Goal: Transaction & Acquisition: Purchase product/service

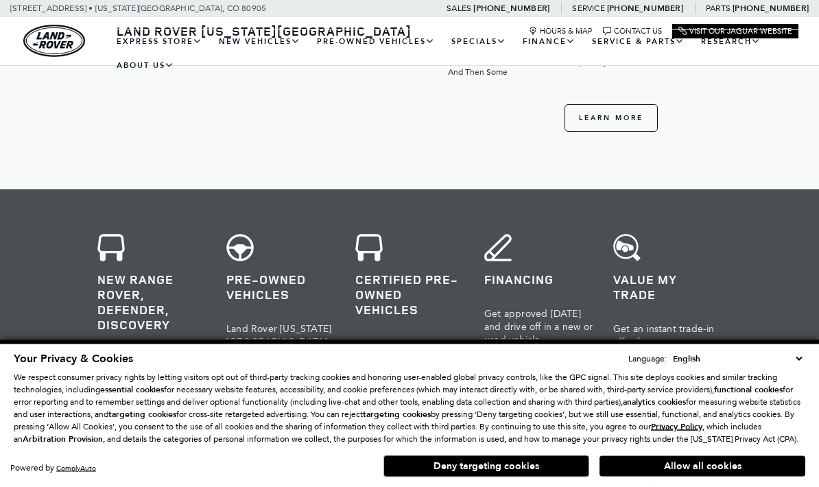
scroll to position [383, 0]
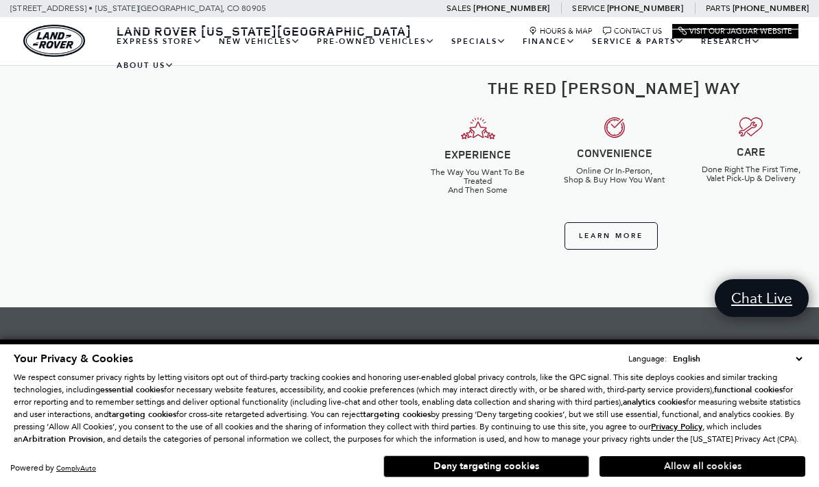
click at [719, 462] on button "Allow all cookies" at bounding box center [702, 466] width 206 height 21
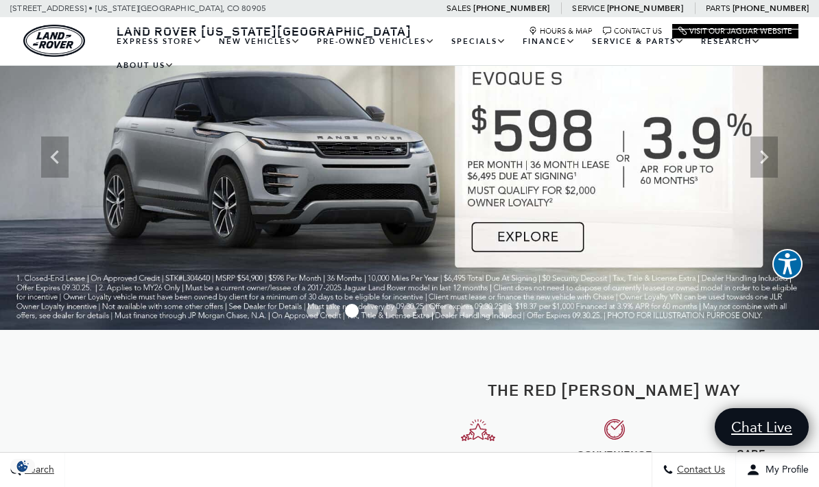
scroll to position [0, 0]
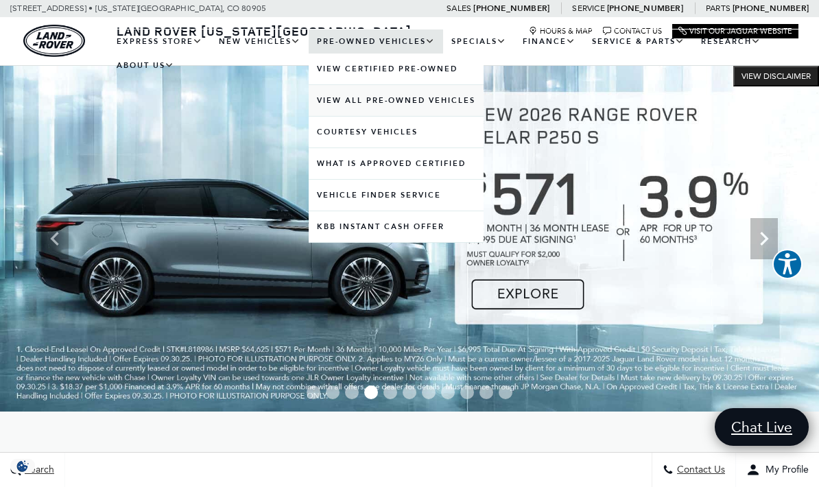
click at [469, 113] on link "View All Pre-Owned Vehicles" at bounding box center [396, 100] width 175 height 31
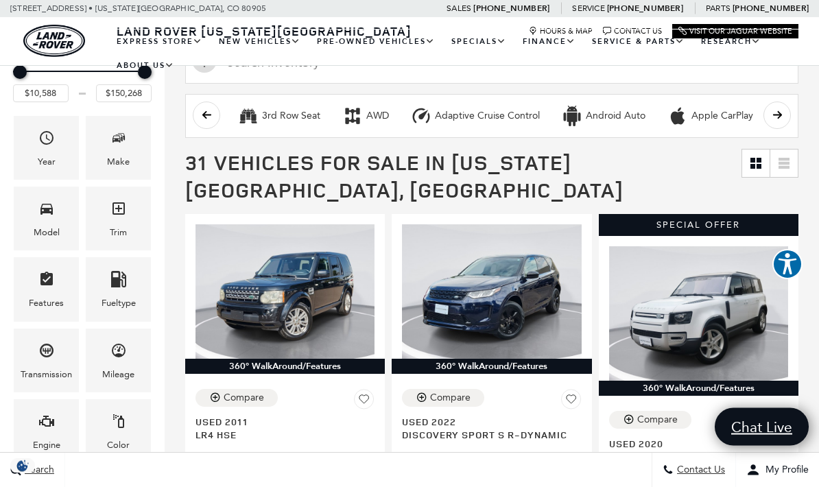
scroll to position [164, 0]
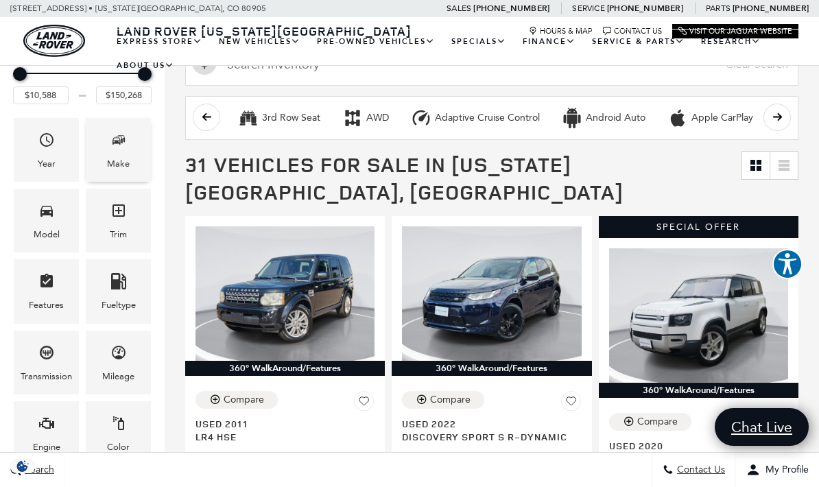
click at [130, 165] on div "Make" at bounding box center [118, 150] width 65 height 64
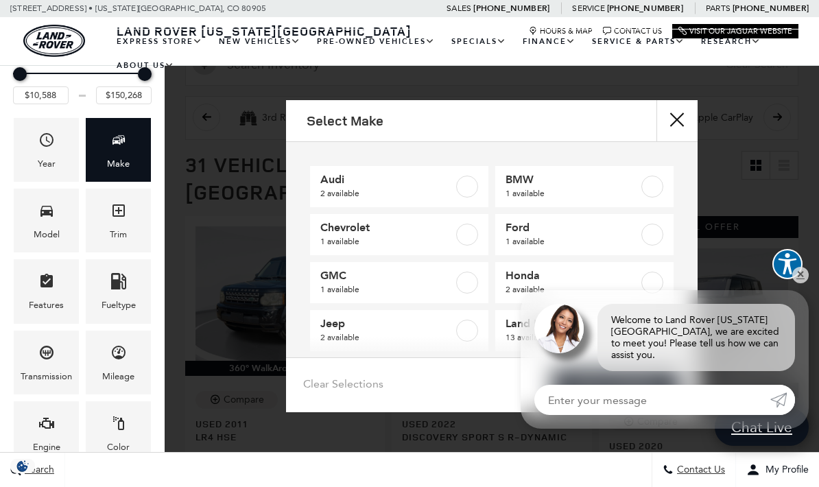
click at [617, 346] on div "Welcome to Land Rover Colorado Springs, we are excited to meet you! Please tell…" at bounding box center [696, 337] width 198 height 67
click at [810, 291] on div "Select Make Audi 2 available BMW 1 available Chevrolet 1 available Ford 1 avail…" at bounding box center [492, 256] width 654 height 312
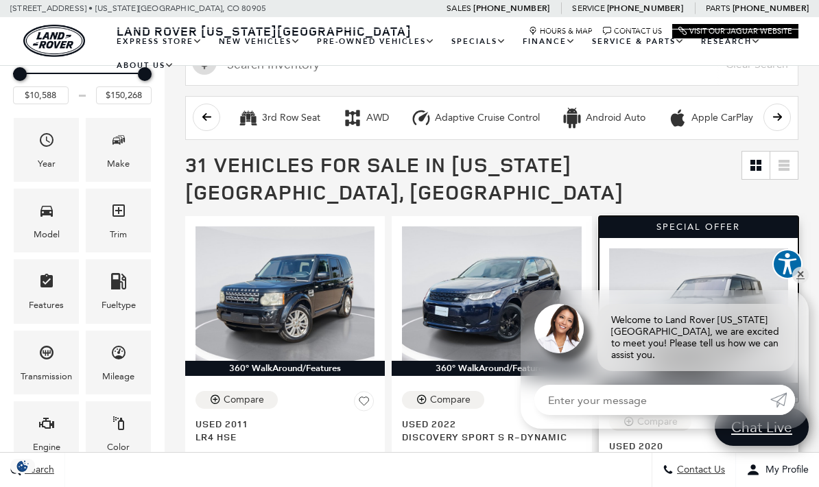
click at [787, 272] on img at bounding box center [698, 315] width 179 height 134
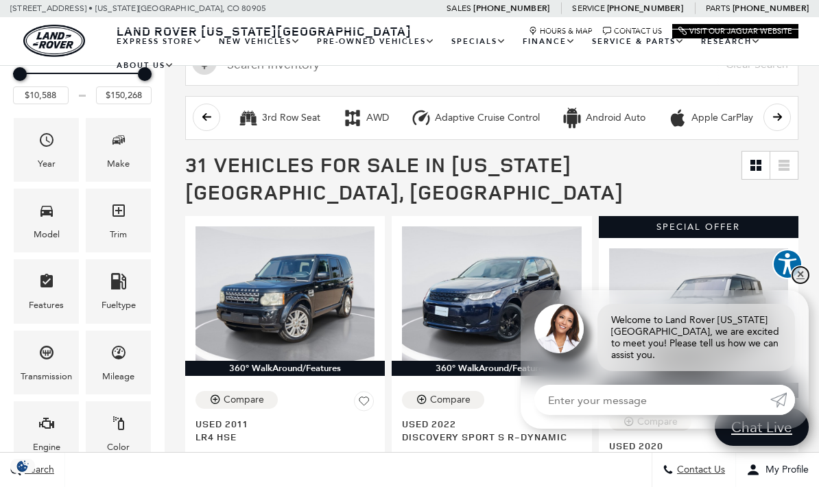
click at [797, 283] on link "✕" at bounding box center [800, 275] width 16 height 16
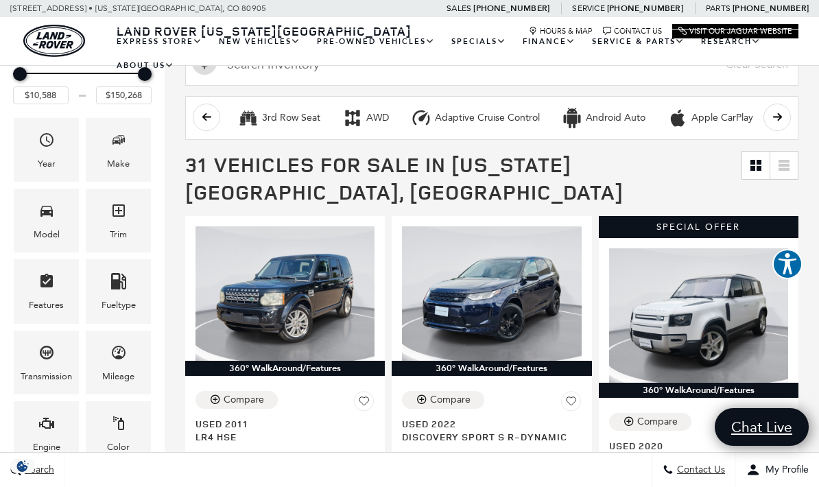
click at [801, 279] on div "Special Offer 360° WalkAround/Features Compare Save This Vehicle - Used 2020 De…" at bounding box center [698, 453] width 206 height 481
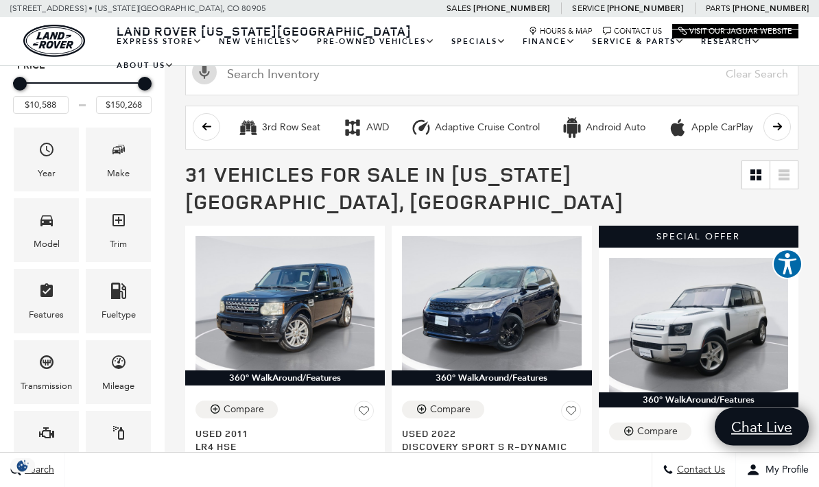
scroll to position [154, 0]
click at [104, 177] on div "Make" at bounding box center [118, 160] width 65 height 64
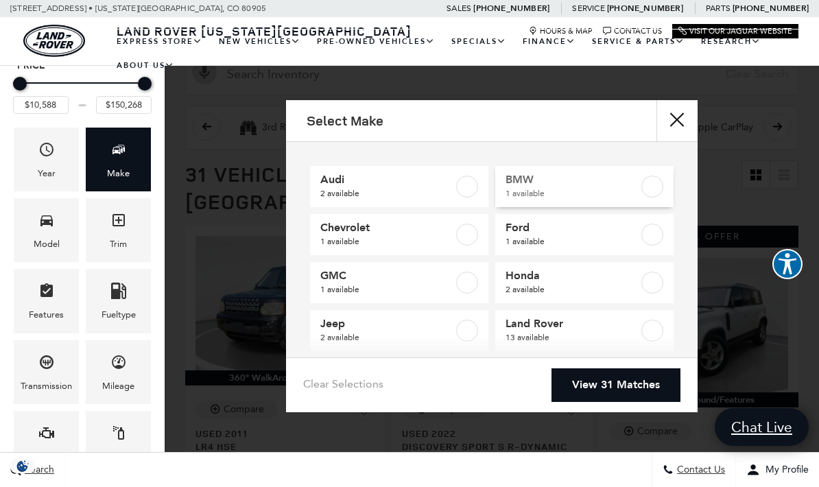
click at [645, 183] on label at bounding box center [652, 187] width 22 height 22
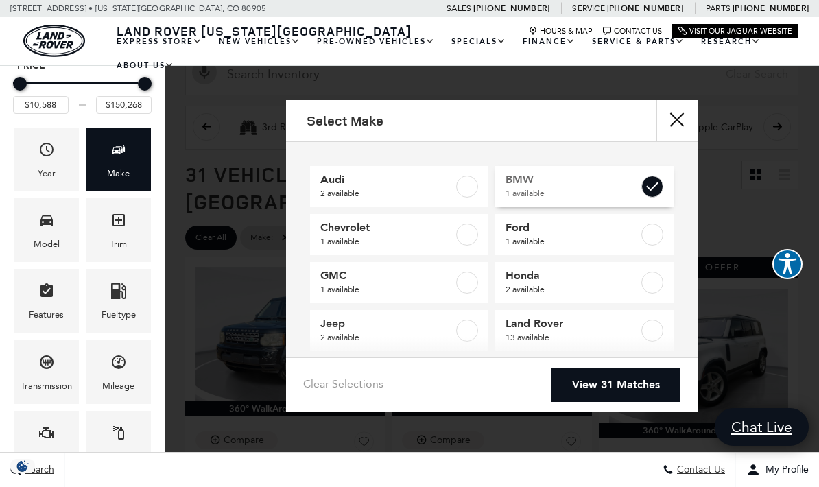
type input "$47,768"
checkbox input "true"
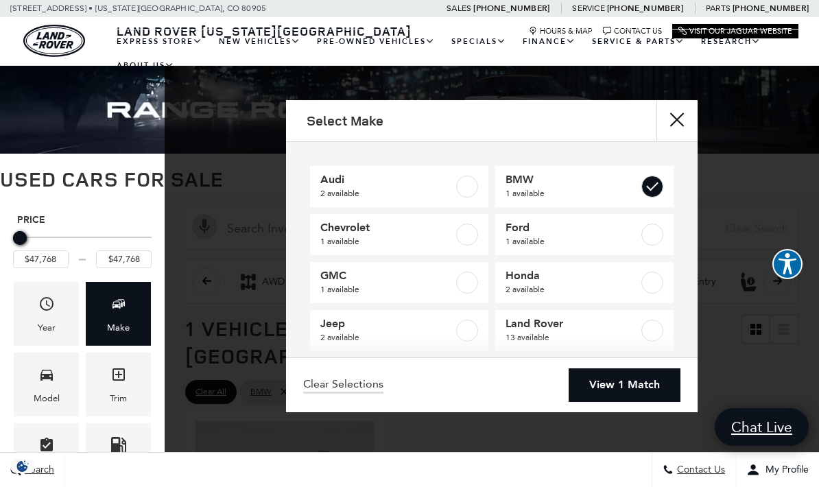
click at [648, 387] on label at bounding box center [652, 379] width 22 height 22
type input "$67,004"
checkbox input "true"
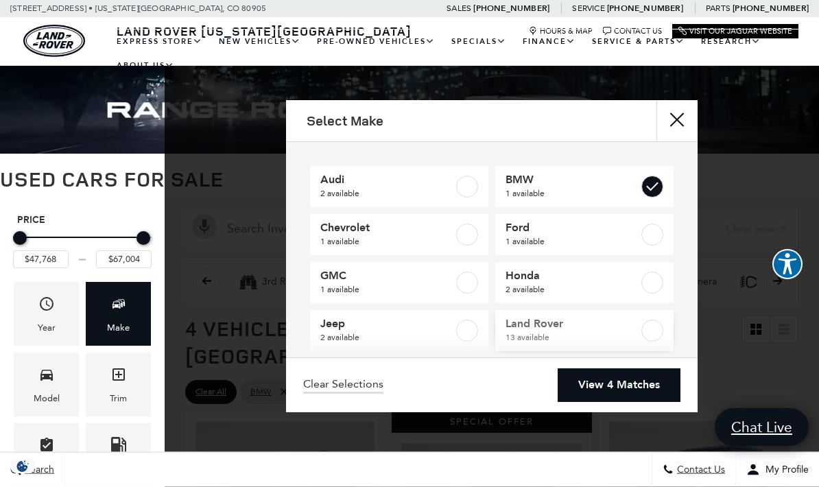
click at [658, 330] on label at bounding box center [652, 331] width 22 height 22
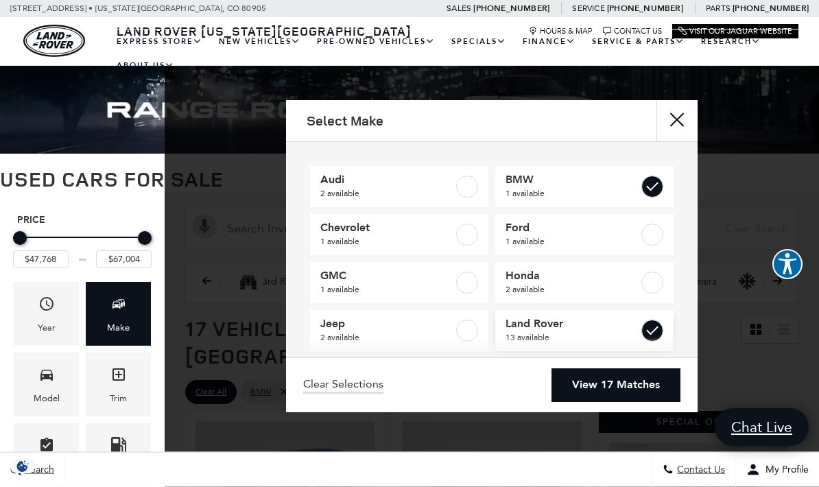
type input "$10,588"
type input "$150,268"
checkbox input "true"
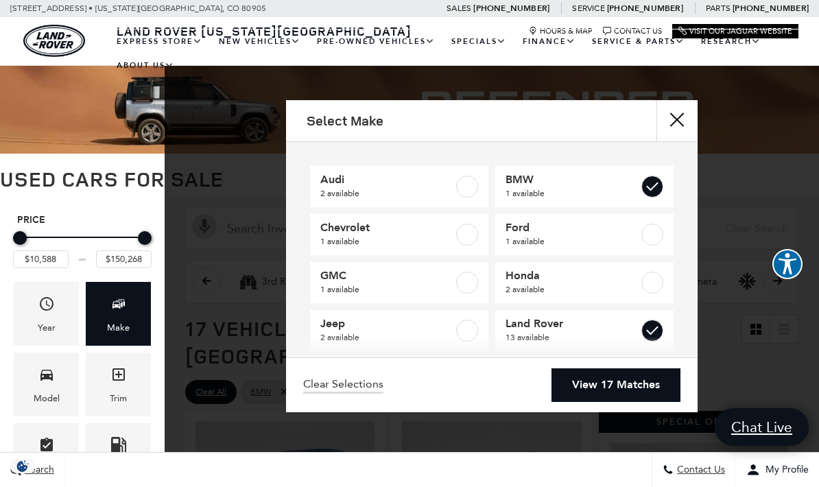
click at [474, 381] on label at bounding box center [467, 379] width 22 height 22
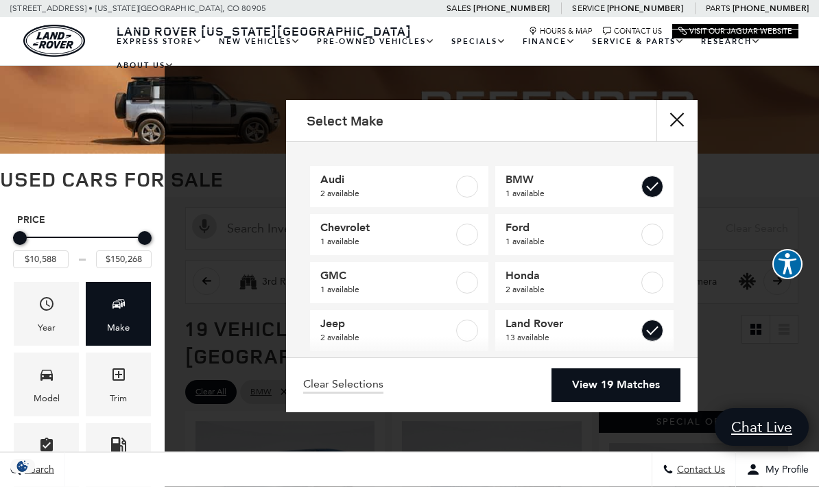
checkbox input "true"
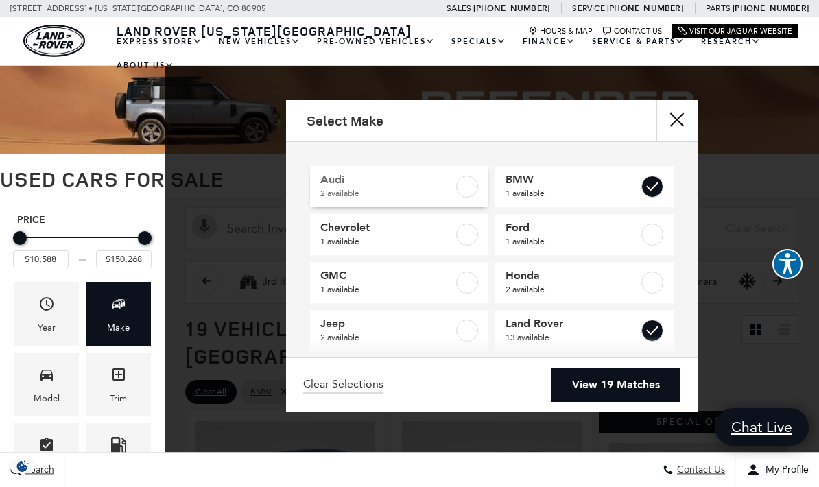
click at [470, 190] on label at bounding box center [467, 187] width 22 height 22
checkbox input "true"
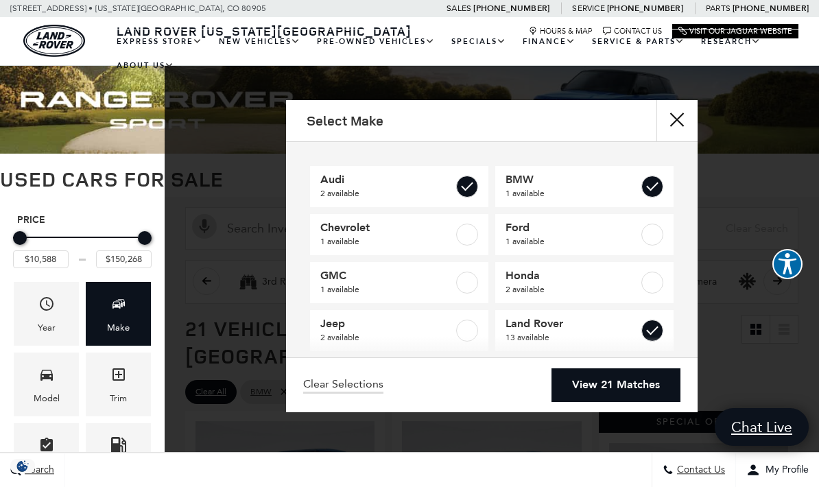
click at [648, 402] on link "View 21 Matches" at bounding box center [615, 385] width 129 height 34
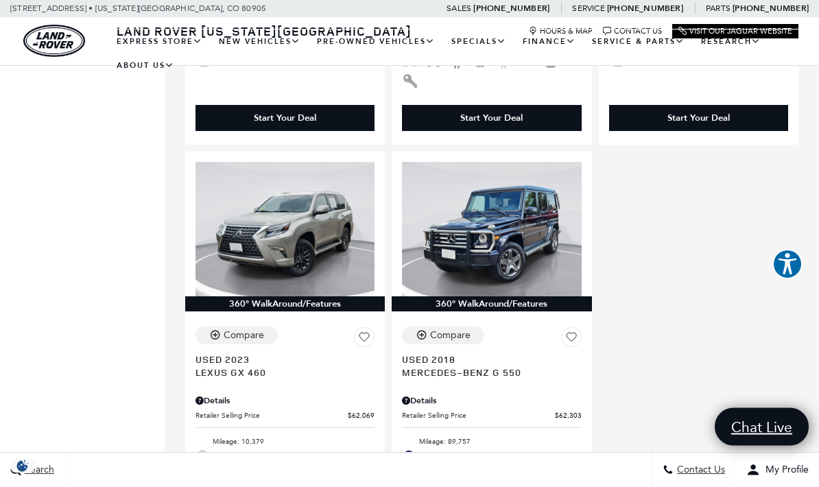
scroll to position [3175, 0]
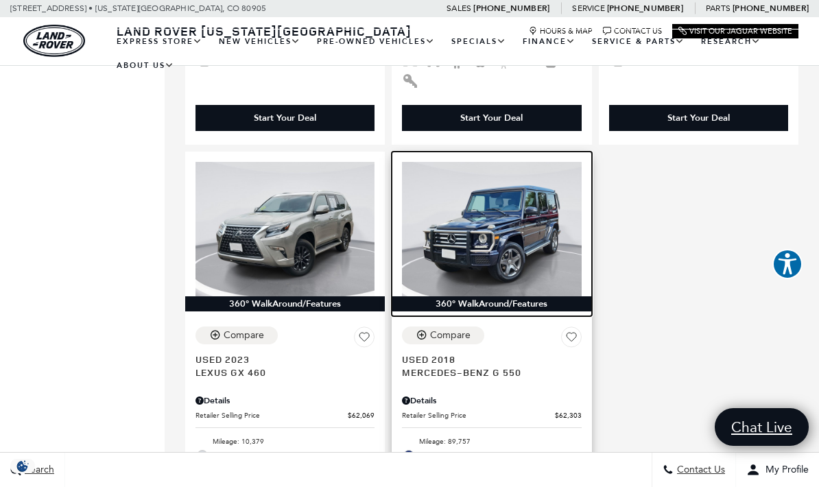
click at [499, 248] on img at bounding box center [491, 229] width 179 height 134
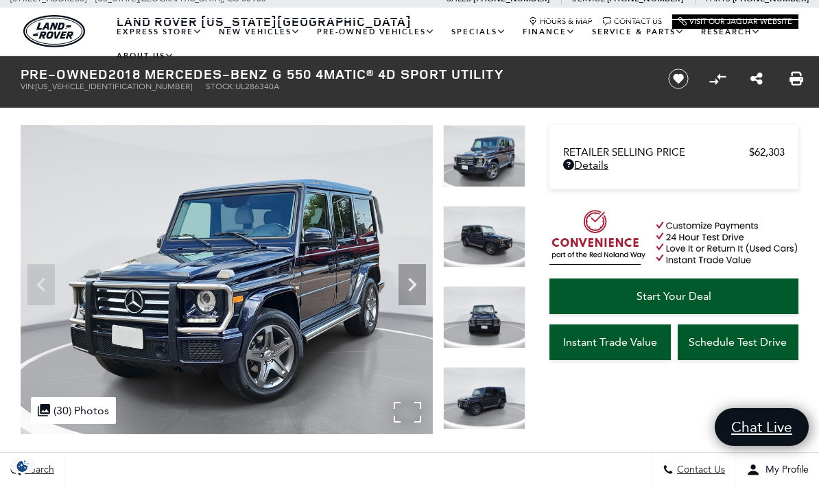
click at [36, 294] on img at bounding box center [227, 279] width 412 height 309
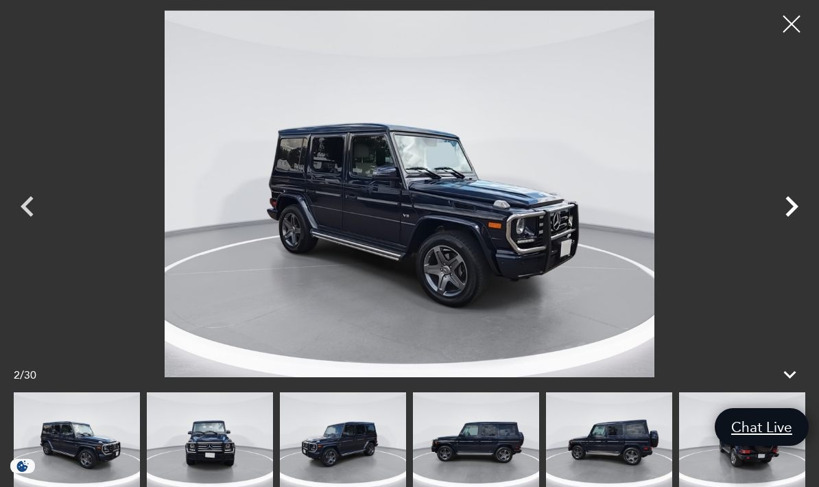
click at [784, 227] on icon "Next" at bounding box center [791, 206] width 41 height 41
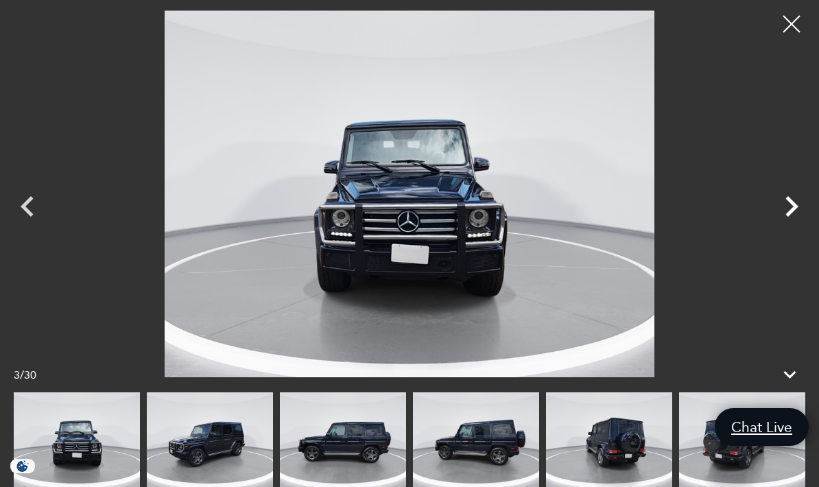
click at [789, 227] on icon "Next" at bounding box center [791, 206] width 41 height 41
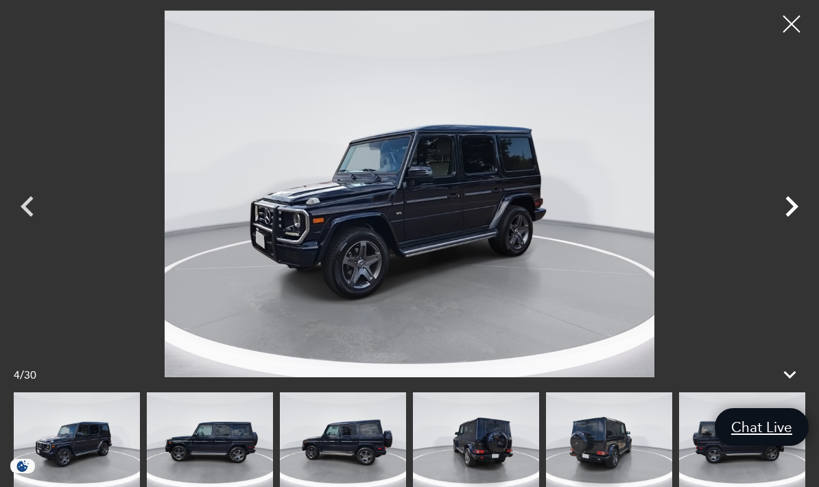
click at [785, 227] on icon "Next" at bounding box center [791, 206] width 41 height 41
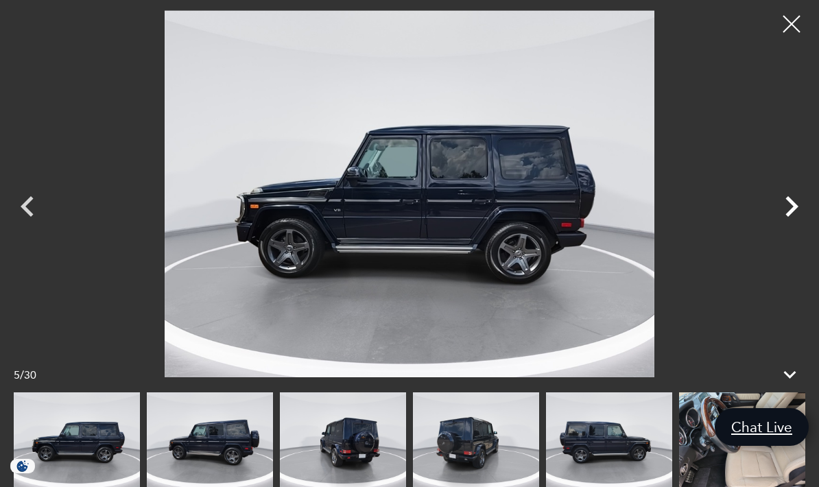
click at [793, 217] on icon "Next" at bounding box center [791, 206] width 13 height 21
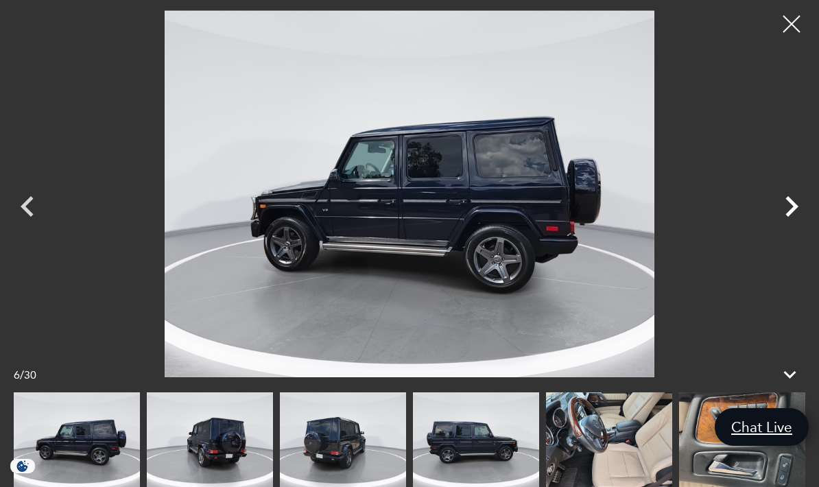
click at [791, 217] on icon "Next" at bounding box center [791, 206] width 13 height 21
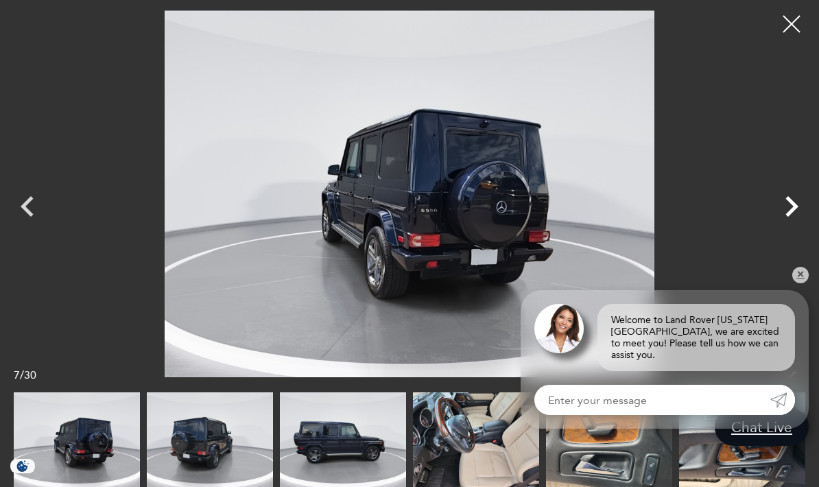
click at [782, 227] on icon "Next" at bounding box center [791, 206] width 41 height 41
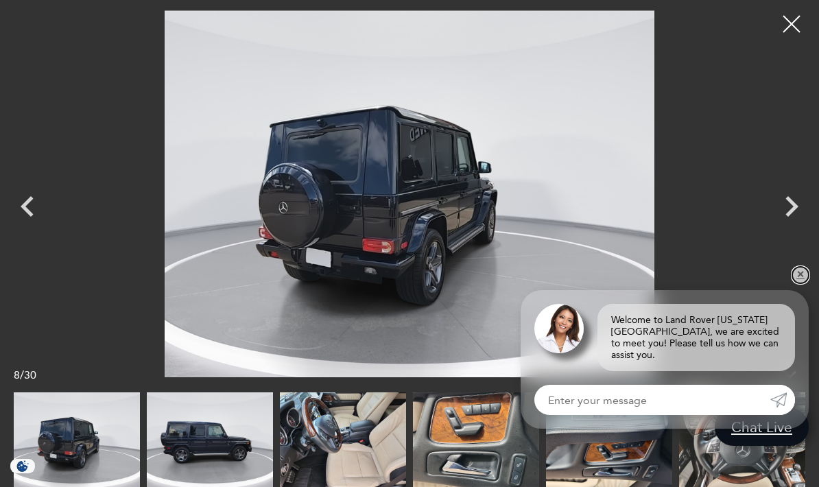
click at [798, 283] on link "✕" at bounding box center [800, 275] width 16 height 16
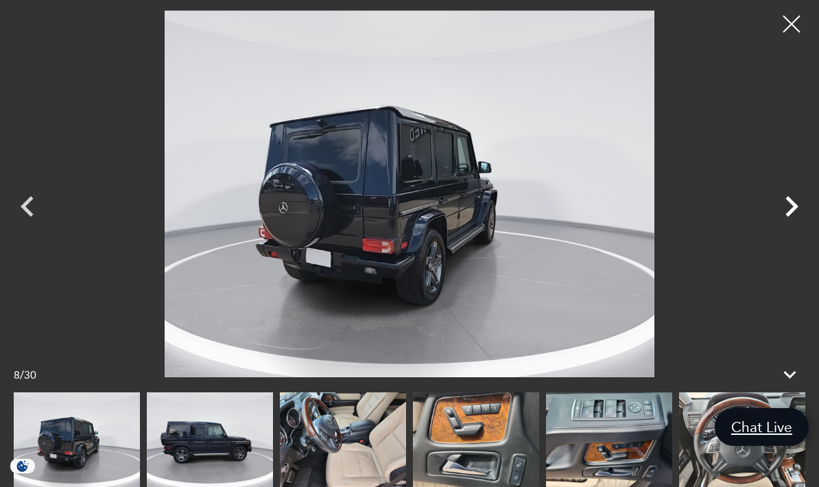
click at [783, 227] on icon "Next" at bounding box center [791, 206] width 41 height 41
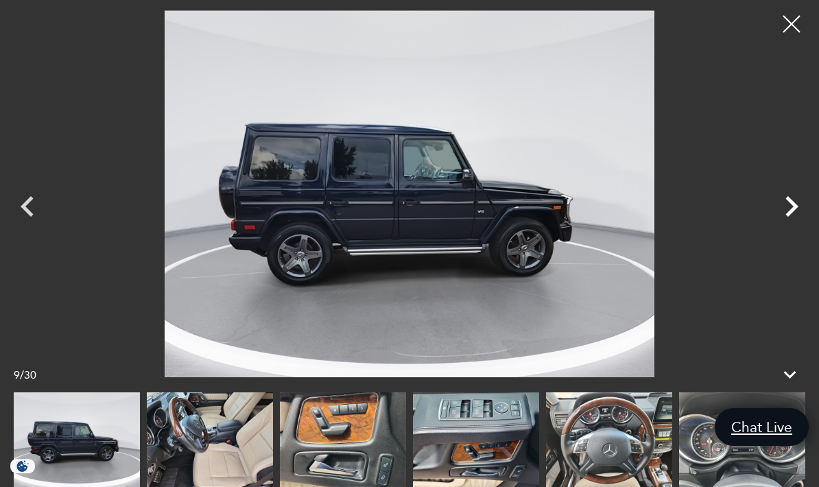
click at [789, 217] on icon "Next" at bounding box center [791, 206] width 13 height 21
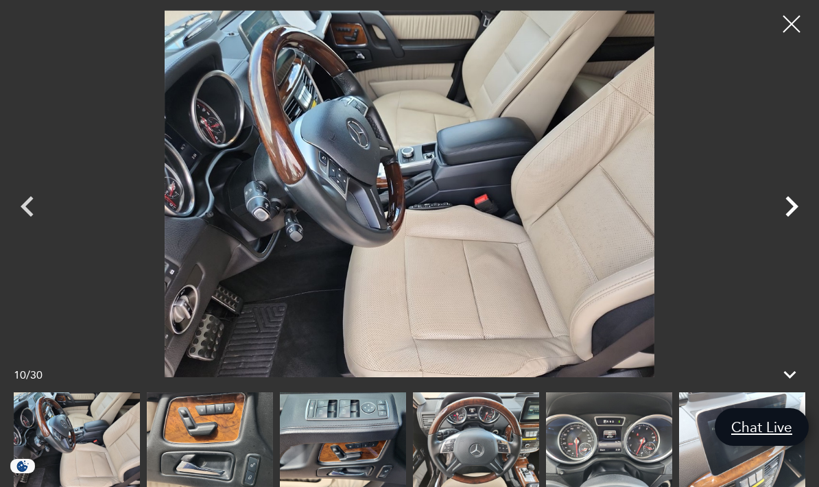
click at [785, 227] on icon "Next" at bounding box center [791, 206] width 41 height 41
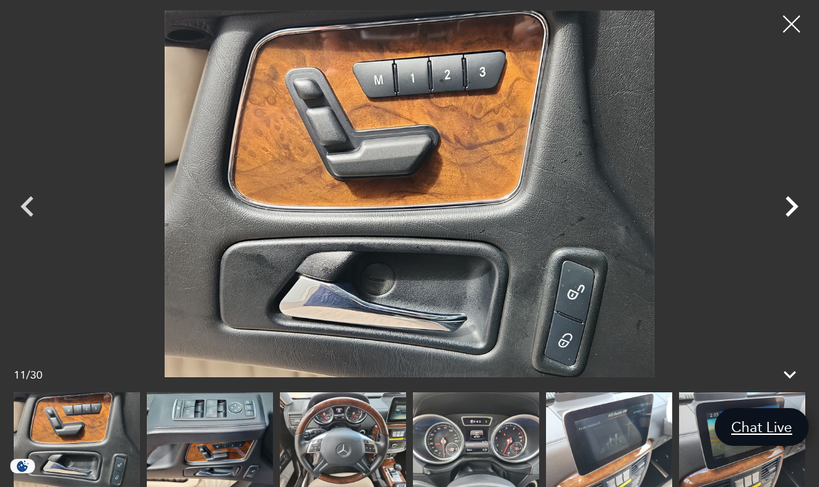
click at [785, 227] on icon "Next" at bounding box center [791, 206] width 41 height 41
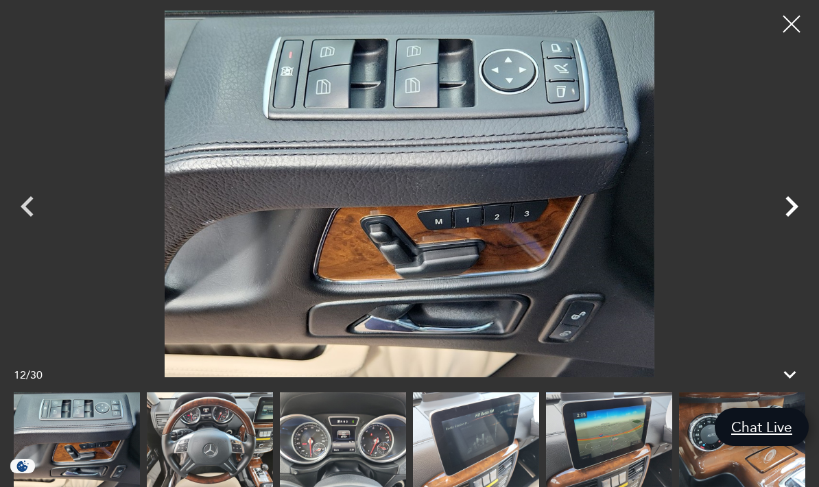
click at [783, 227] on icon "Next" at bounding box center [791, 206] width 41 height 41
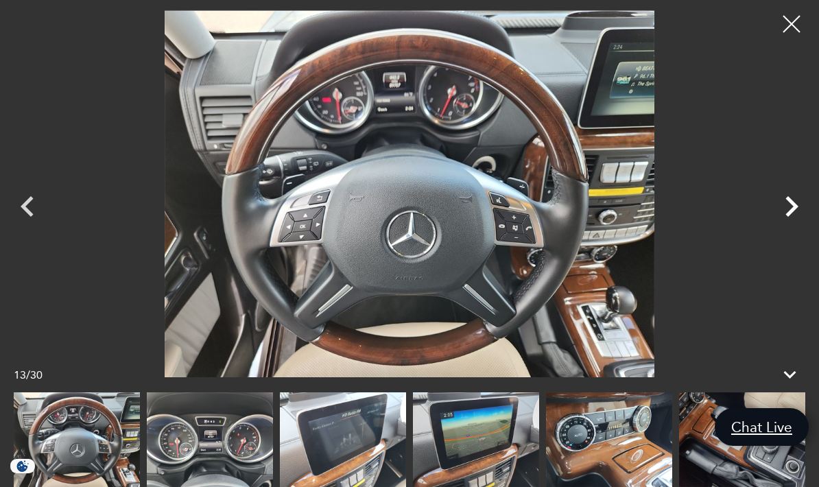
click at [777, 227] on icon "Next" at bounding box center [791, 206] width 41 height 41
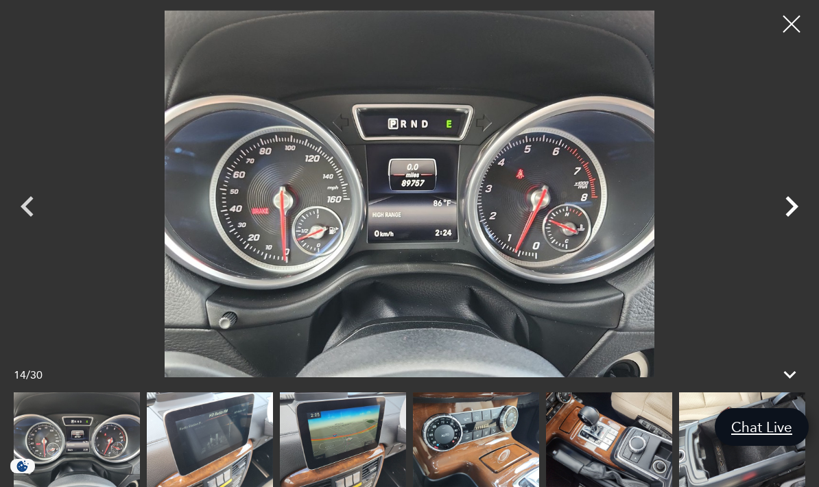
click at [793, 217] on icon "Next" at bounding box center [791, 206] width 13 height 21
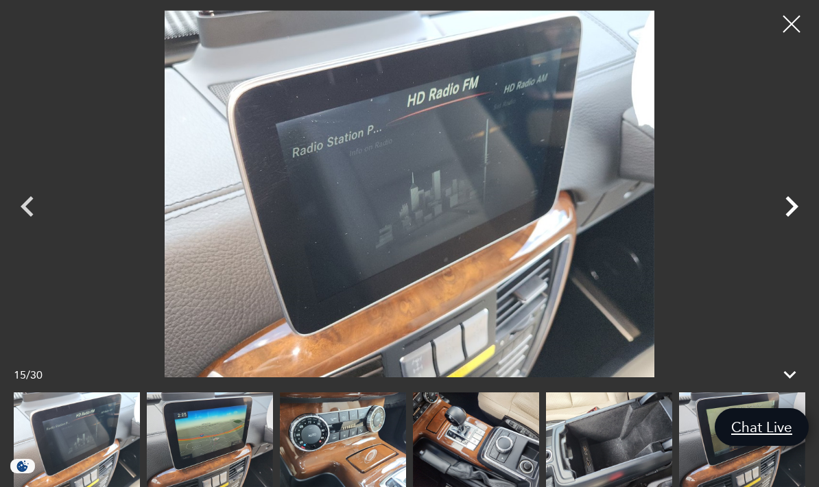
click at [787, 227] on icon "Next" at bounding box center [791, 206] width 41 height 41
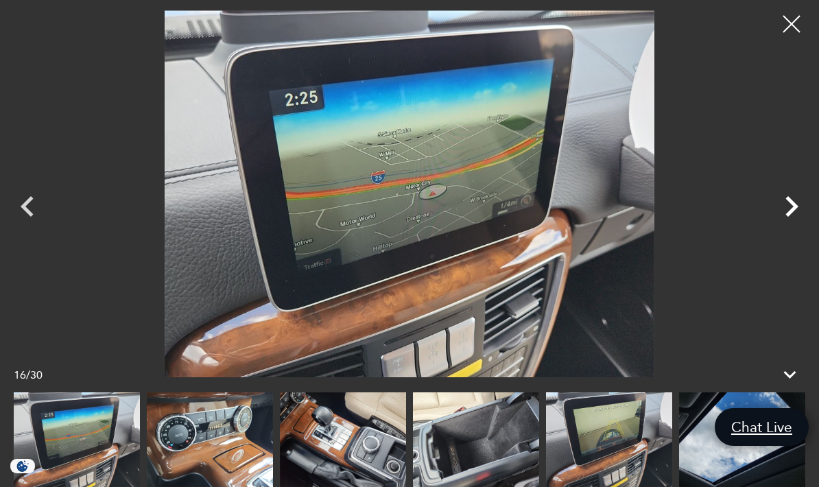
click at [797, 227] on icon "Next" at bounding box center [791, 206] width 41 height 41
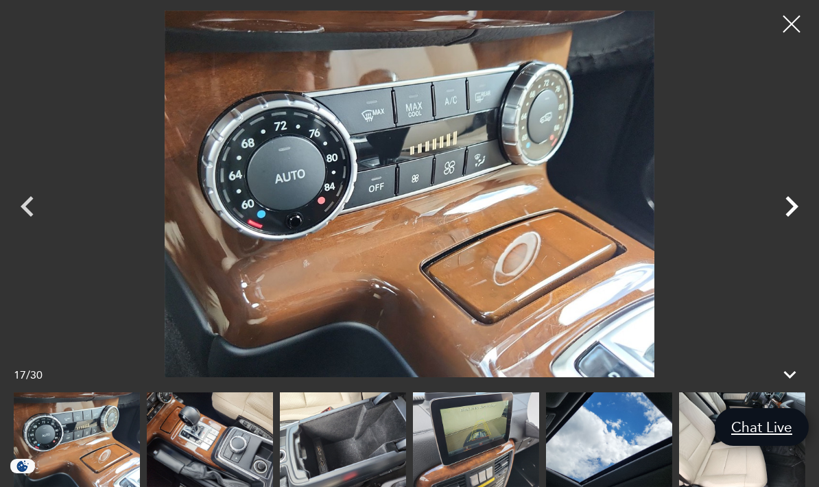
click at [800, 227] on icon "Next" at bounding box center [791, 206] width 41 height 41
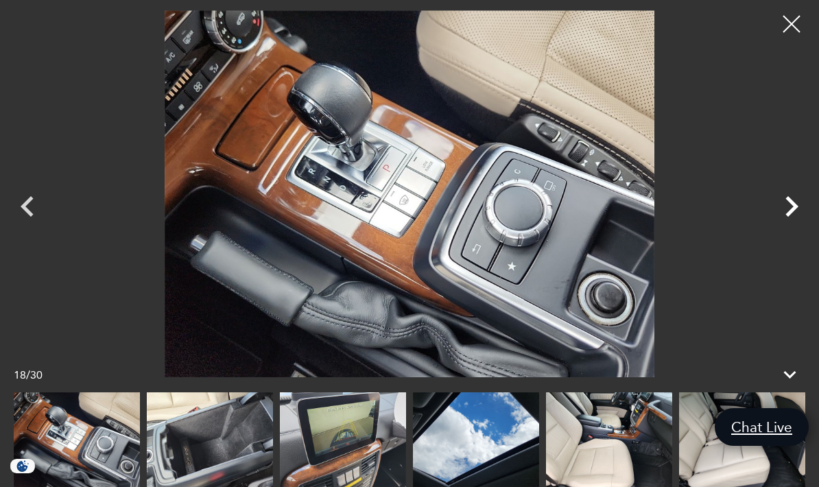
click at [795, 227] on icon "Next" at bounding box center [791, 206] width 41 height 41
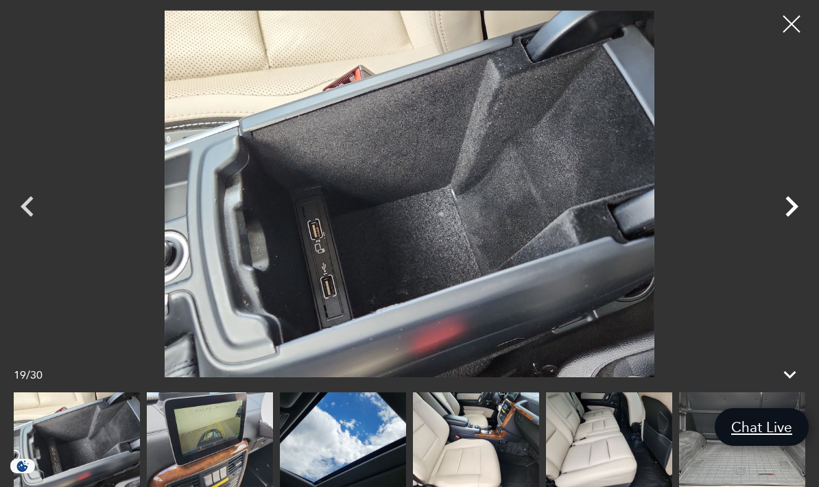
click at [800, 227] on icon "Next" at bounding box center [791, 206] width 41 height 41
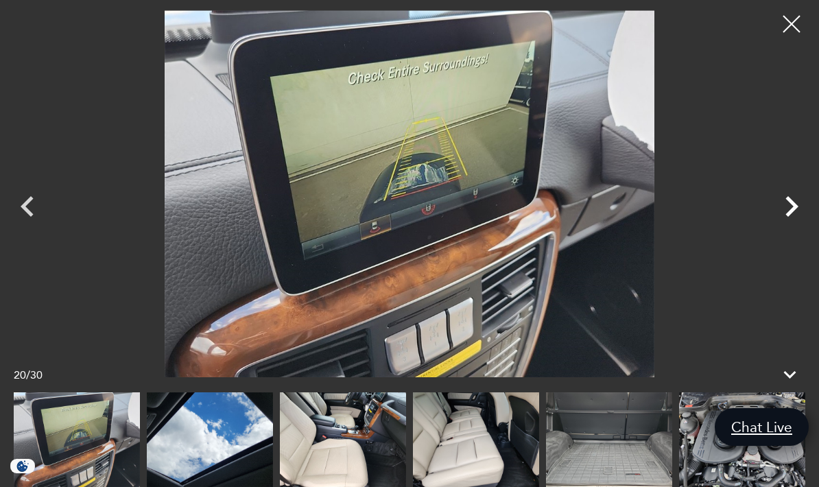
click at [789, 227] on icon "Next" at bounding box center [791, 206] width 41 height 41
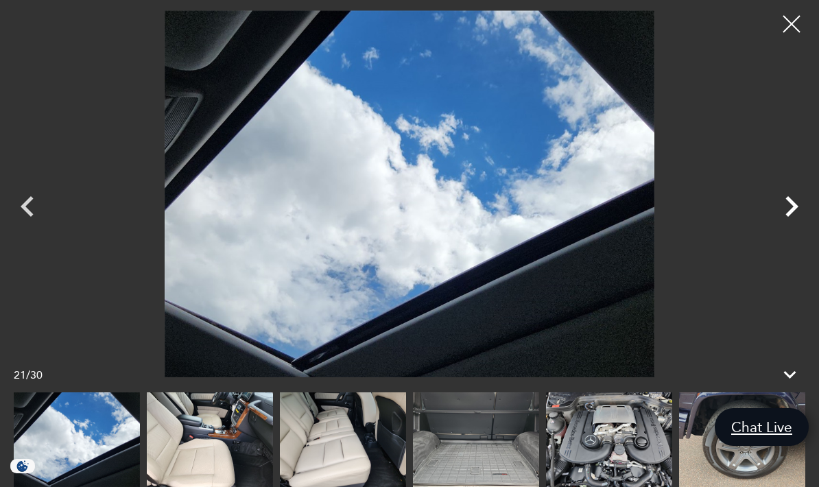
click at [785, 227] on icon "Next" at bounding box center [791, 206] width 41 height 41
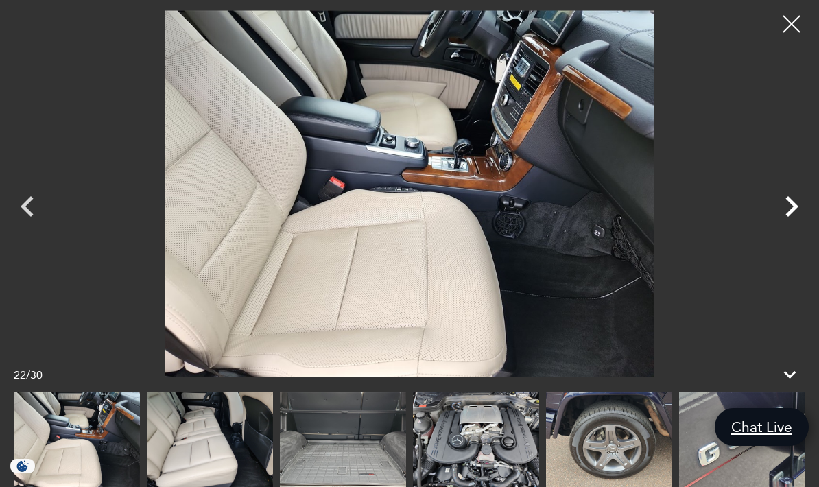
click at [793, 227] on icon "Next" at bounding box center [791, 206] width 41 height 41
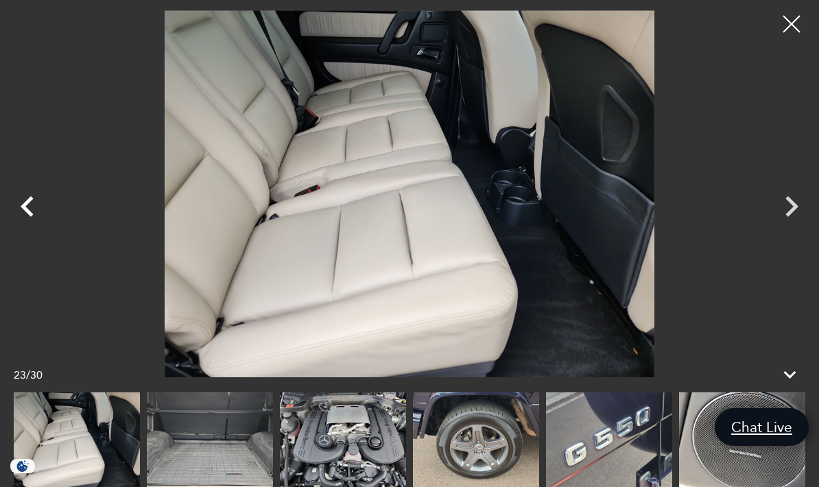
click at [24, 217] on icon "Previous" at bounding box center [27, 206] width 13 height 21
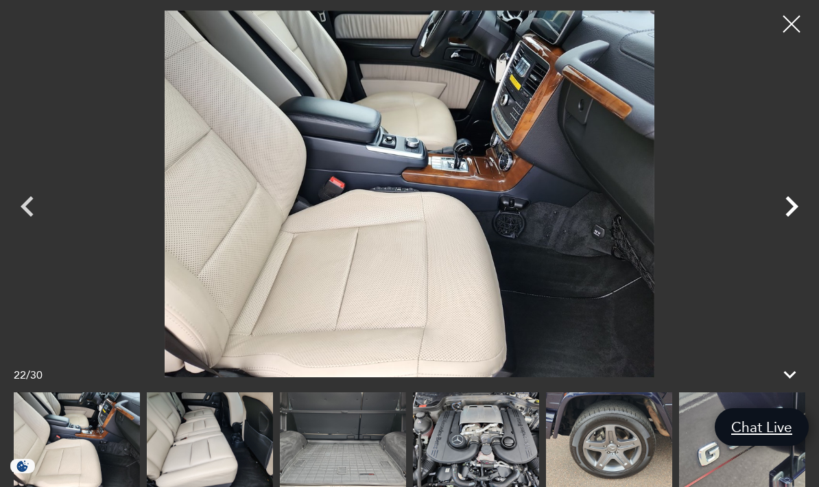
click at [777, 227] on icon "Next" at bounding box center [791, 206] width 41 height 41
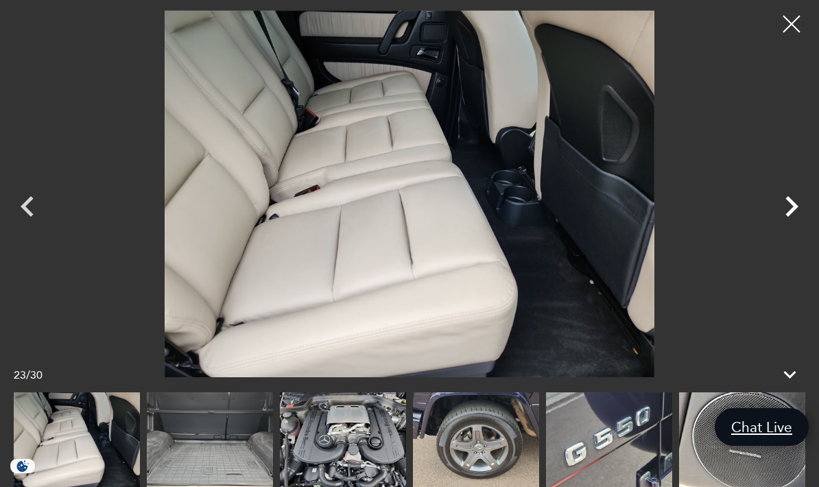
click at [777, 227] on icon "Next" at bounding box center [791, 206] width 41 height 41
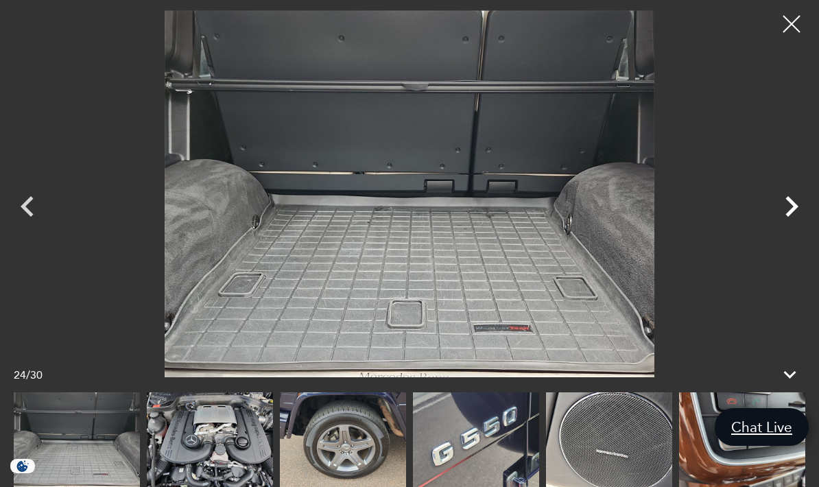
click at [781, 227] on icon "Next" at bounding box center [791, 206] width 41 height 41
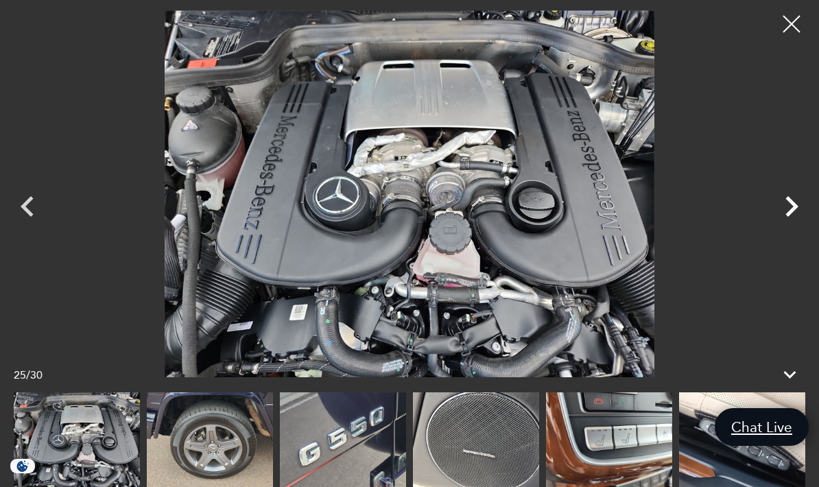
click at [783, 227] on icon "Next" at bounding box center [791, 206] width 41 height 41
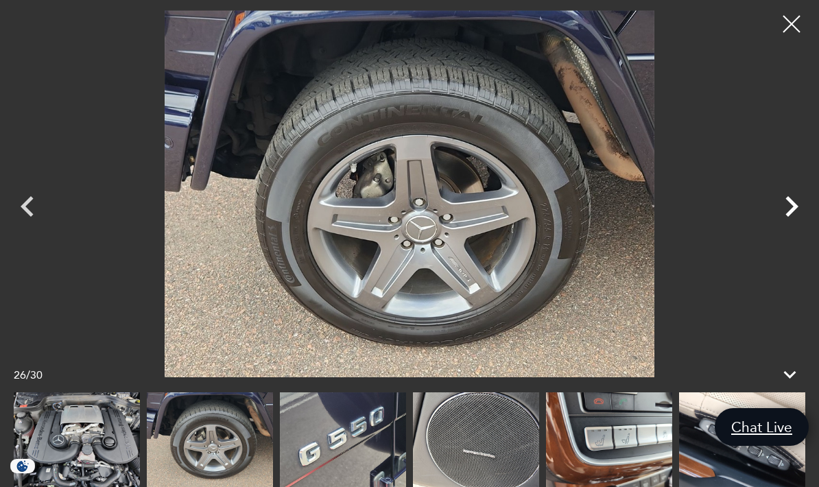
click at [790, 227] on icon "Next" at bounding box center [791, 206] width 41 height 41
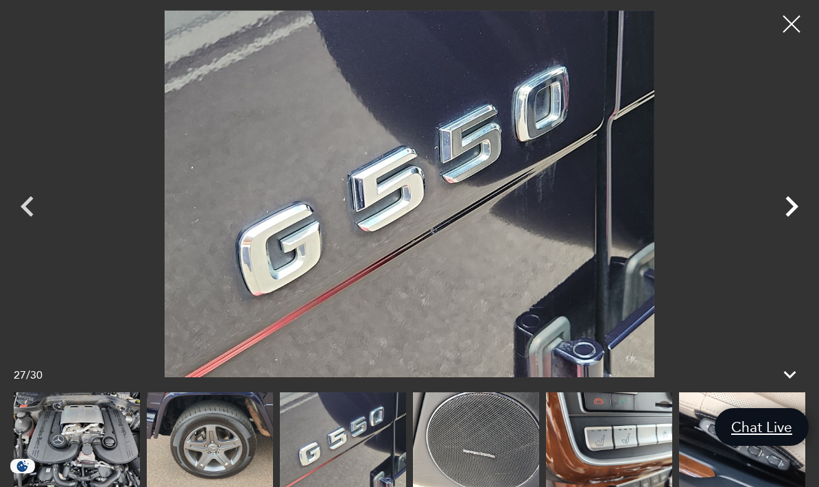
click at [796, 227] on icon "Next" at bounding box center [791, 206] width 41 height 41
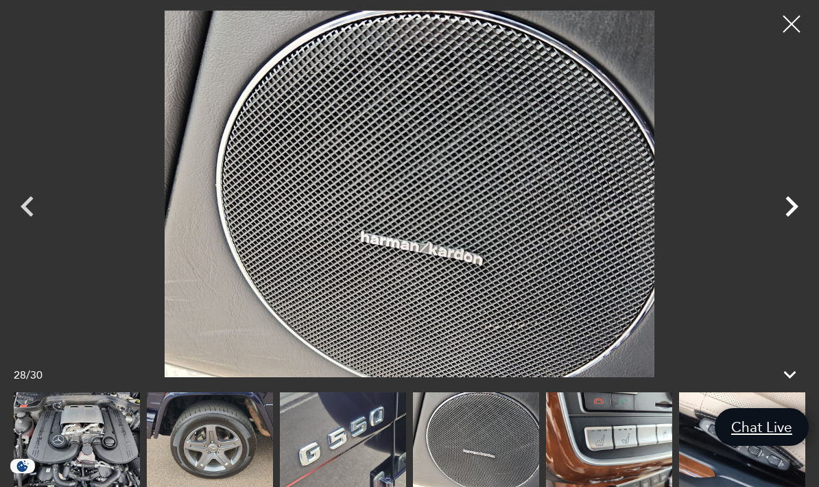
click at [791, 217] on icon "Next" at bounding box center [791, 206] width 13 height 21
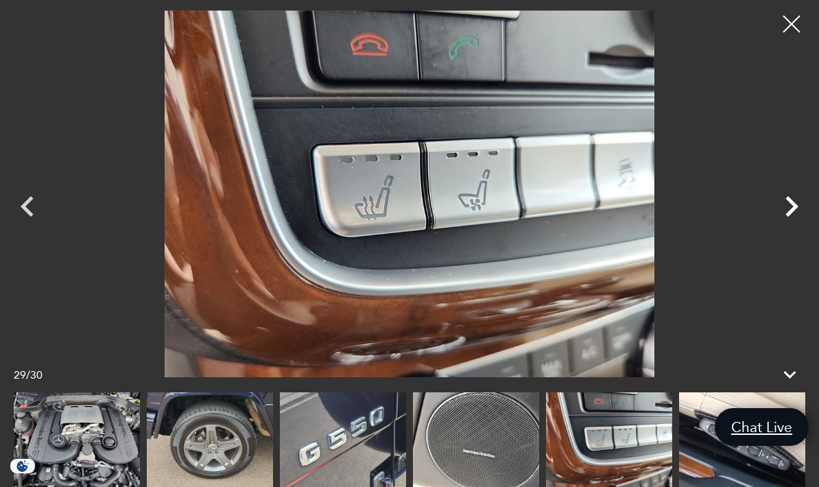
click at [791, 217] on icon "Next" at bounding box center [791, 206] width 13 height 21
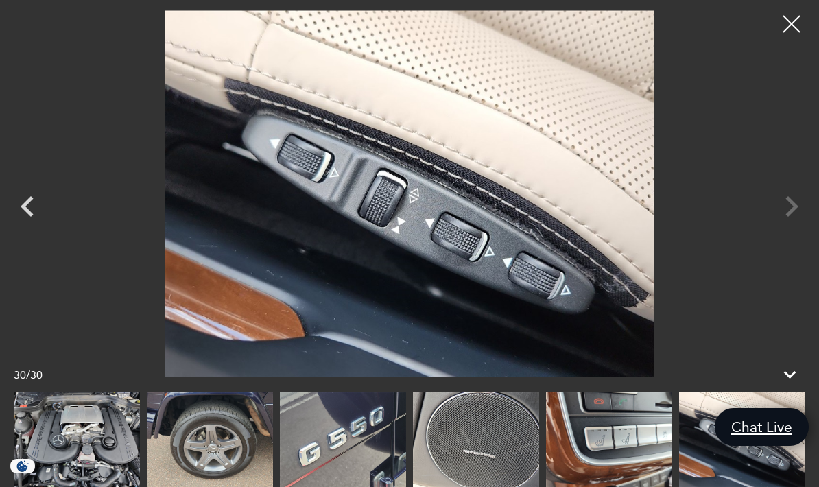
click at [795, 238] on div at bounding box center [409, 193] width 819 height 367
click at [793, 233] on div at bounding box center [409, 193] width 819 height 367
click at [777, 239] on div at bounding box center [409, 193] width 819 height 367
click at [789, 233] on div at bounding box center [409, 193] width 819 height 367
click at [774, 241] on div at bounding box center [409, 193] width 819 height 367
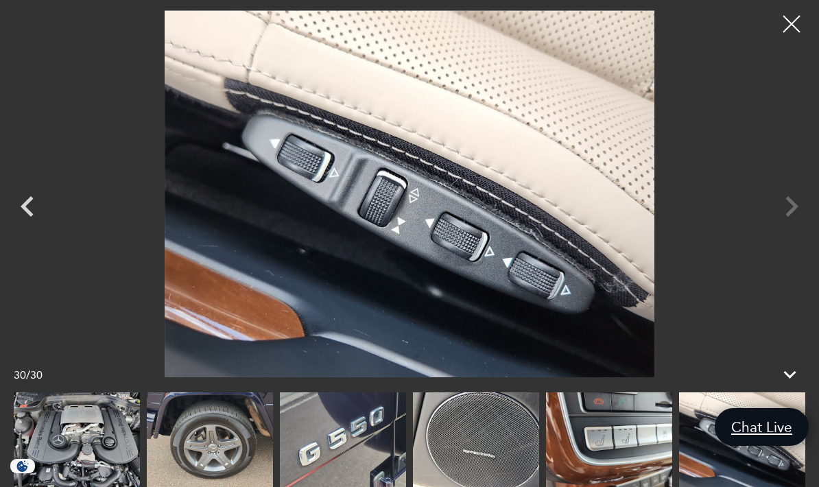
click at [774, 241] on div at bounding box center [409, 193] width 819 height 367
click at [792, 25] on div at bounding box center [792, 24] width 36 height 36
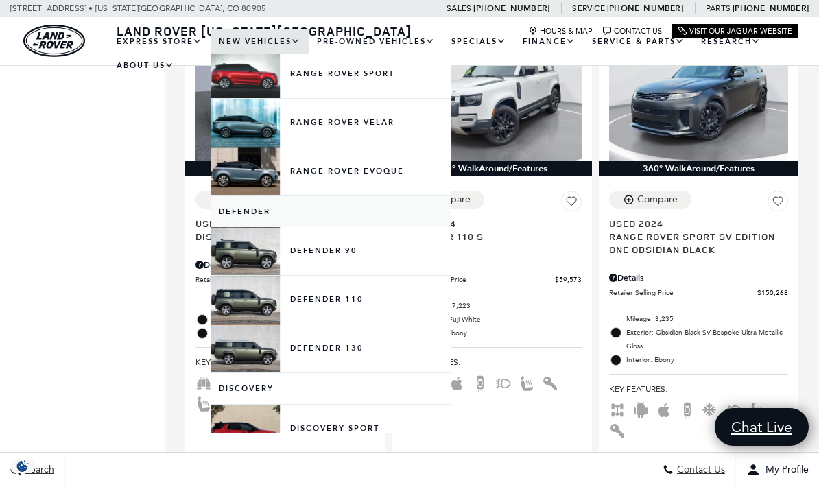
scroll to position [120, 0]
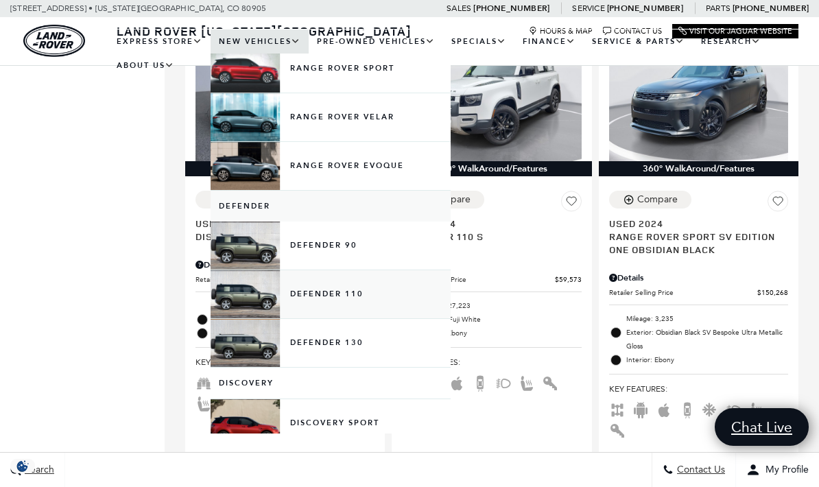
click at [247, 304] on link "Defender 110" at bounding box center [331, 294] width 240 height 48
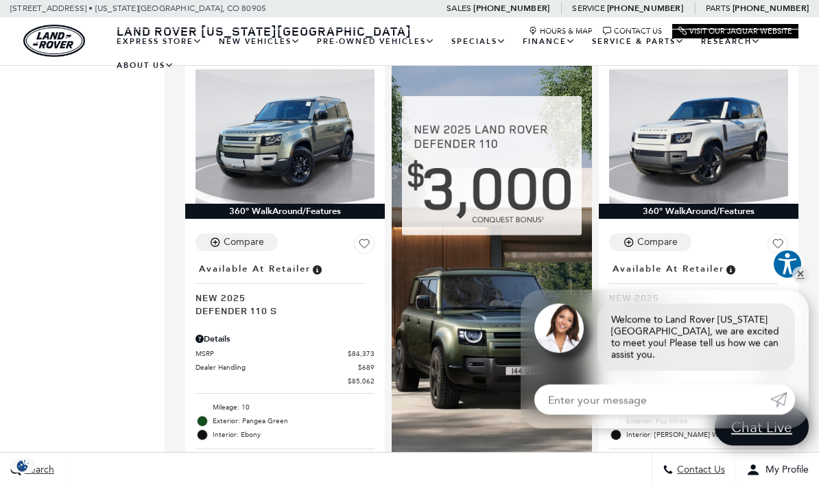
scroll to position [1374, 0]
click at [449, 289] on img at bounding box center [492, 287] width 200 height 457
click at [540, 154] on img at bounding box center [492, 287] width 200 height 457
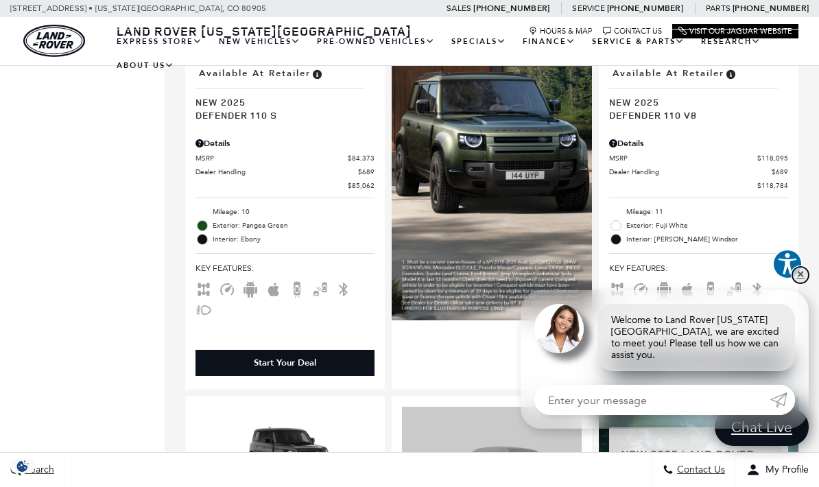
click at [802, 283] on link "✕" at bounding box center [800, 275] width 16 height 16
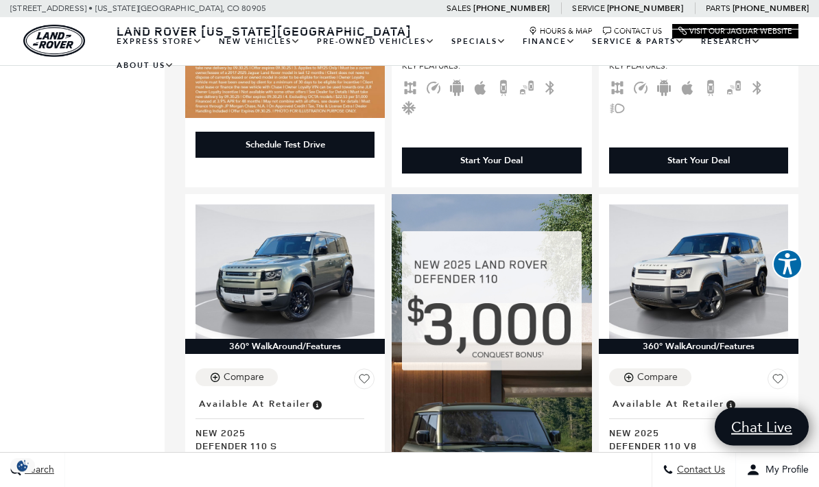
scroll to position [1239, 0]
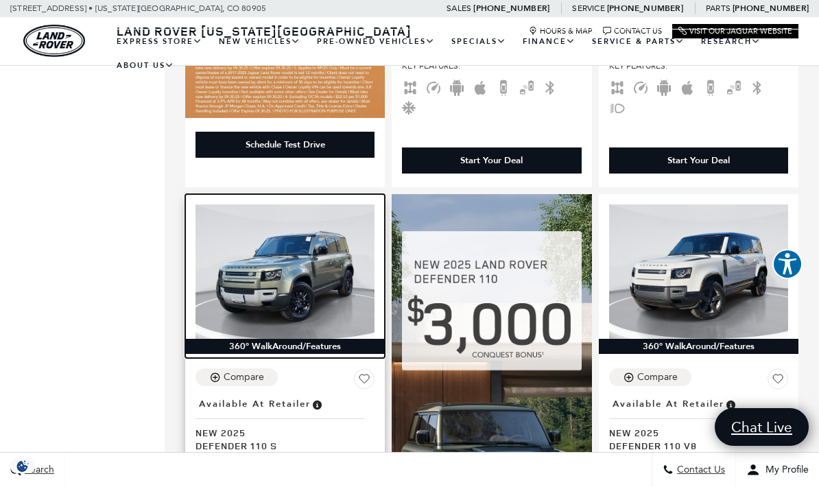
click at [272, 270] on img at bounding box center [284, 271] width 179 height 134
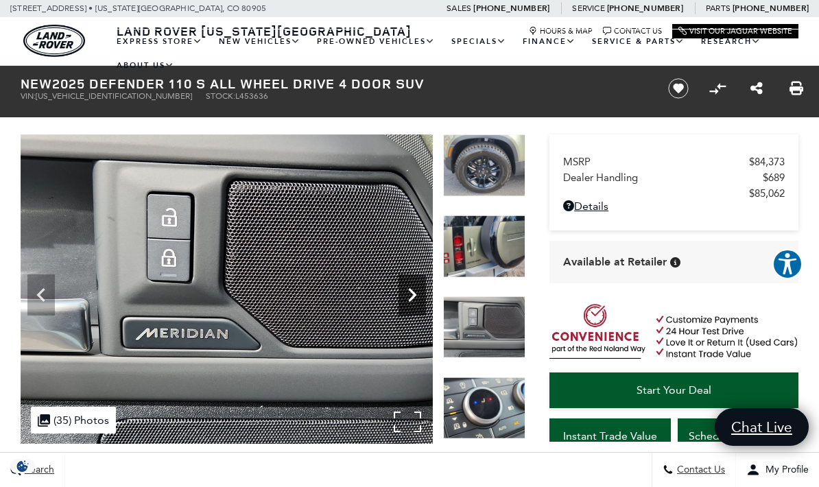
click at [418, 286] on icon "Next" at bounding box center [411, 294] width 27 height 27
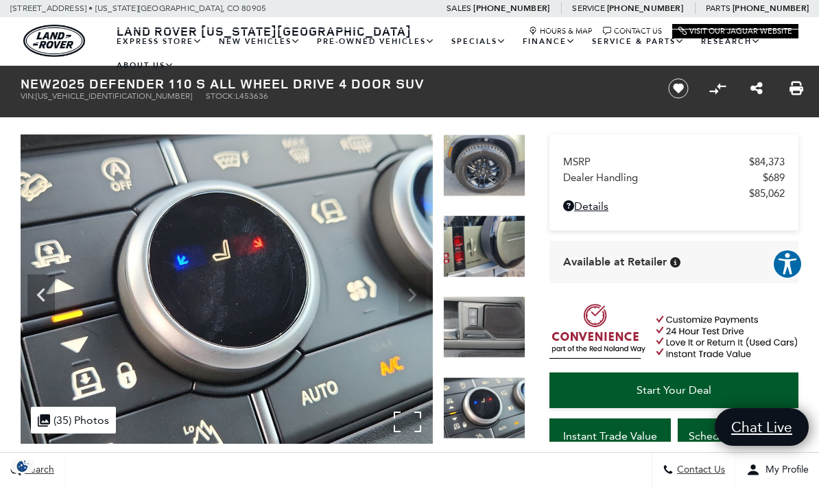
click at [413, 300] on img at bounding box center [227, 288] width 412 height 309
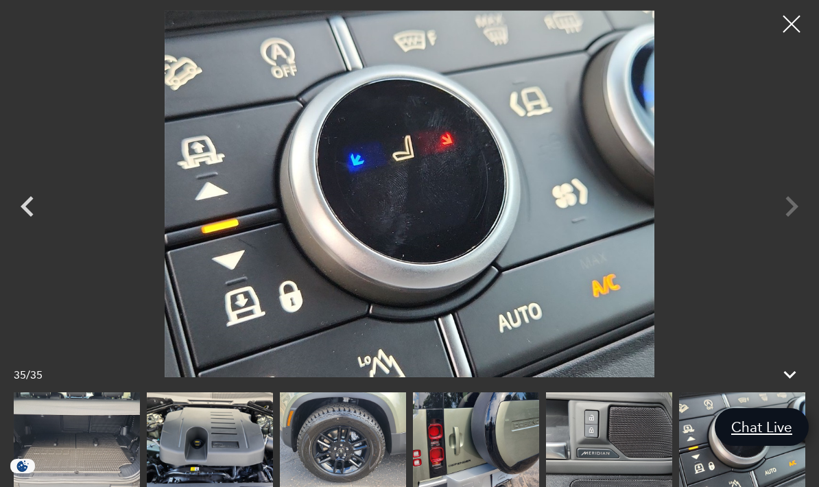
click at [782, 215] on div at bounding box center [409, 193] width 819 height 367
click at [786, 216] on div at bounding box center [409, 193] width 819 height 367
click at [487, 486] on img at bounding box center [476, 439] width 126 height 95
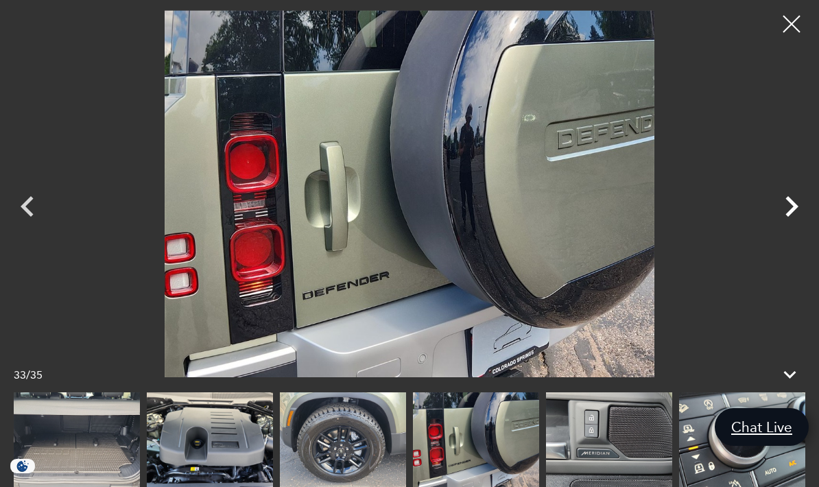
click at [787, 227] on icon "Next" at bounding box center [791, 206] width 41 height 41
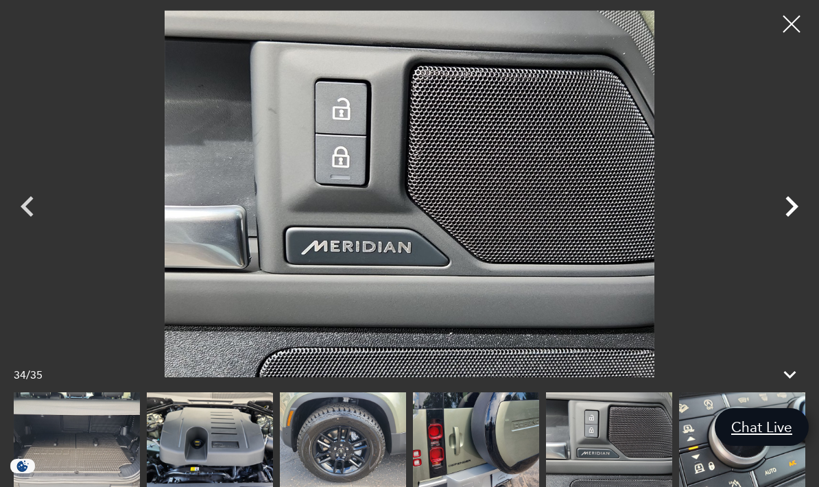
click at [783, 227] on icon "Next" at bounding box center [791, 206] width 41 height 41
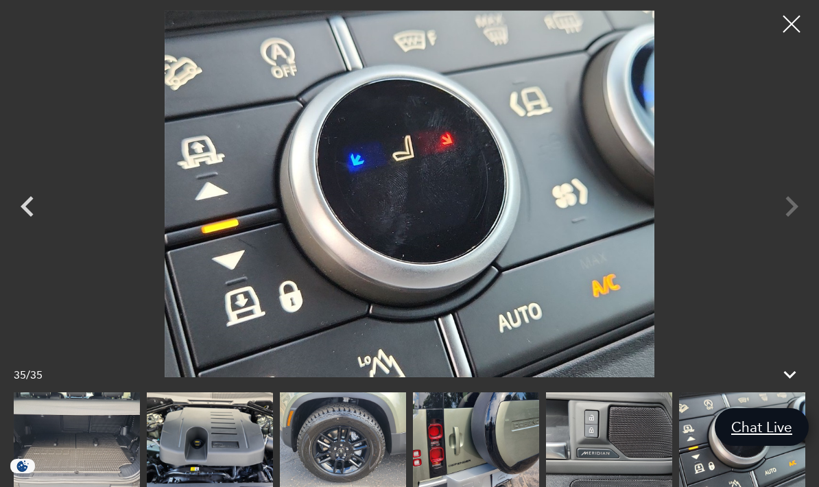
click at [785, 243] on div at bounding box center [409, 193] width 819 height 367
click at [780, 241] on div at bounding box center [409, 193] width 819 height 367
click at [788, 246] on div at bounding box center [409, 193] width 819 height 367
click at [796, 26] on div at bounding box center [792, 24] width 36 height 36
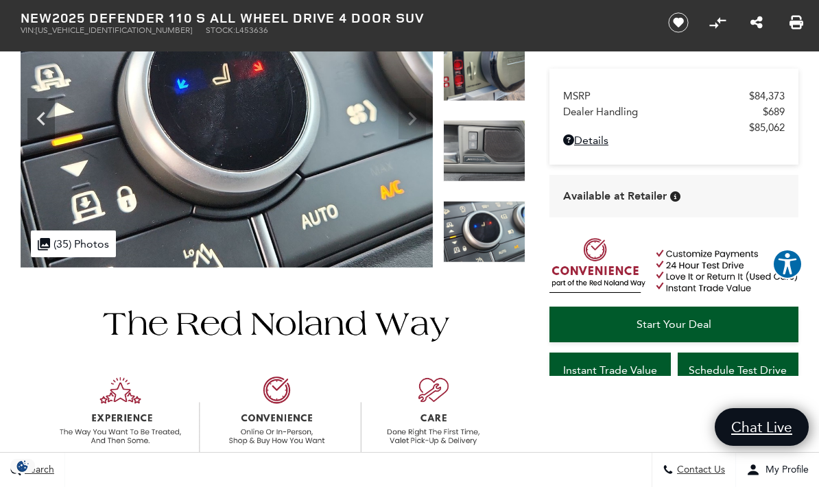
scroll to position [165, 0]
